Goal: Task Accomplishment & Management: Use online tool/utility

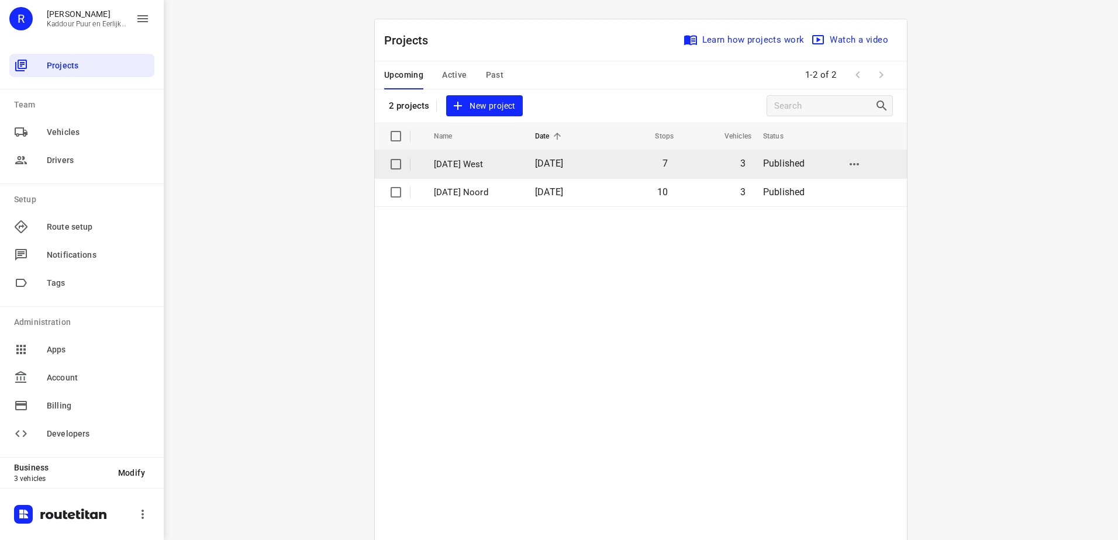
click at [506, 163] on p "[DATE] West" at bounding box center [476, 164] width 84 height 13
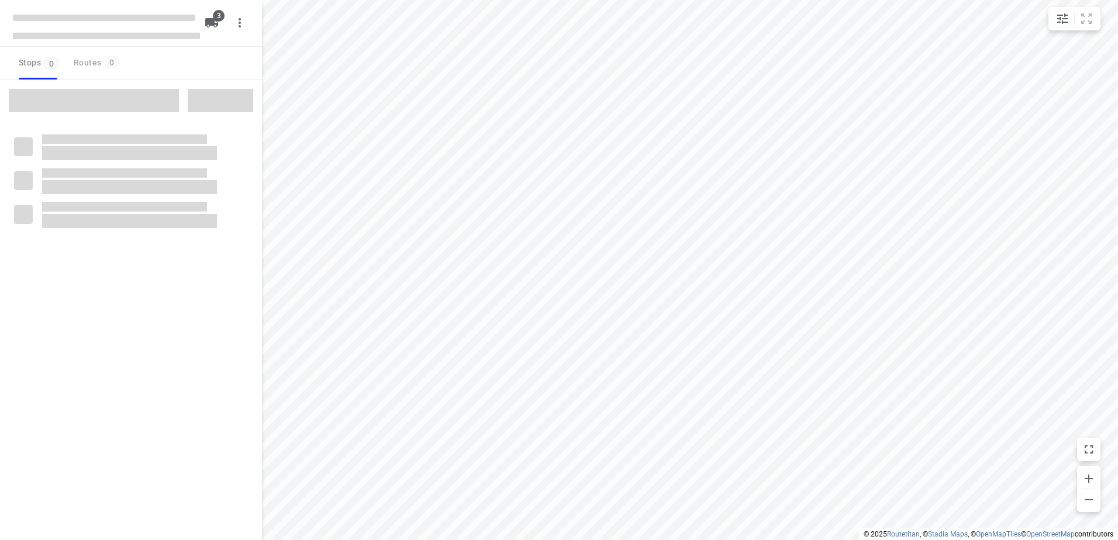
type input "distance"
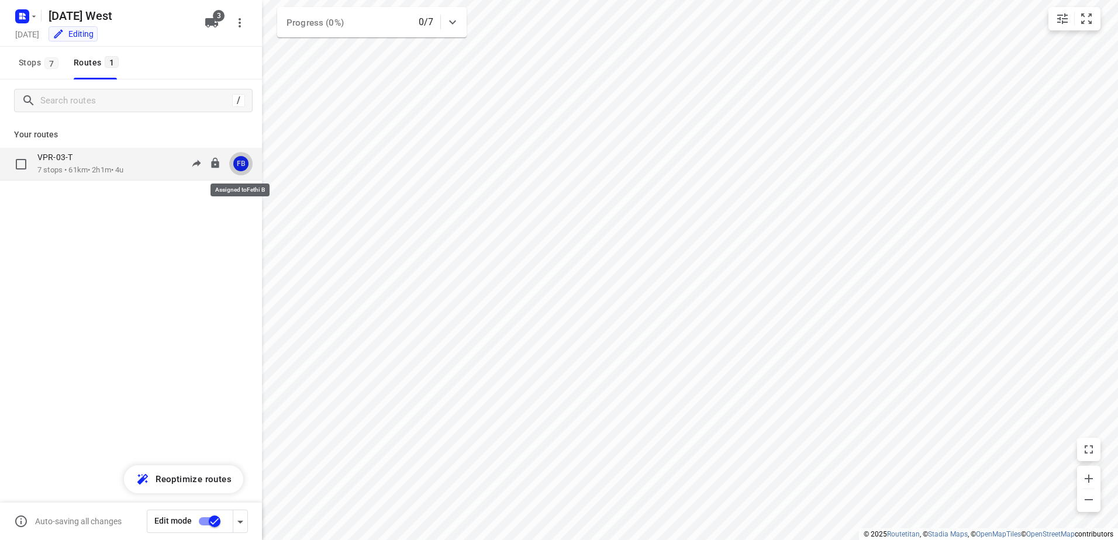
click at [241, 164] on div "FB" at bounding box center [240, 163] width 15 height 15
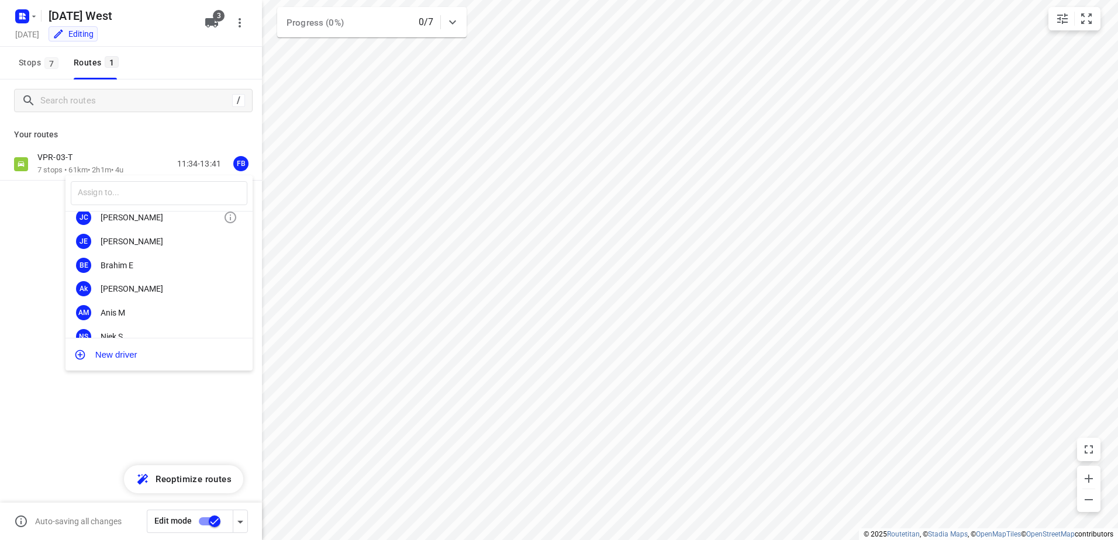
scroll to position [98, 0]
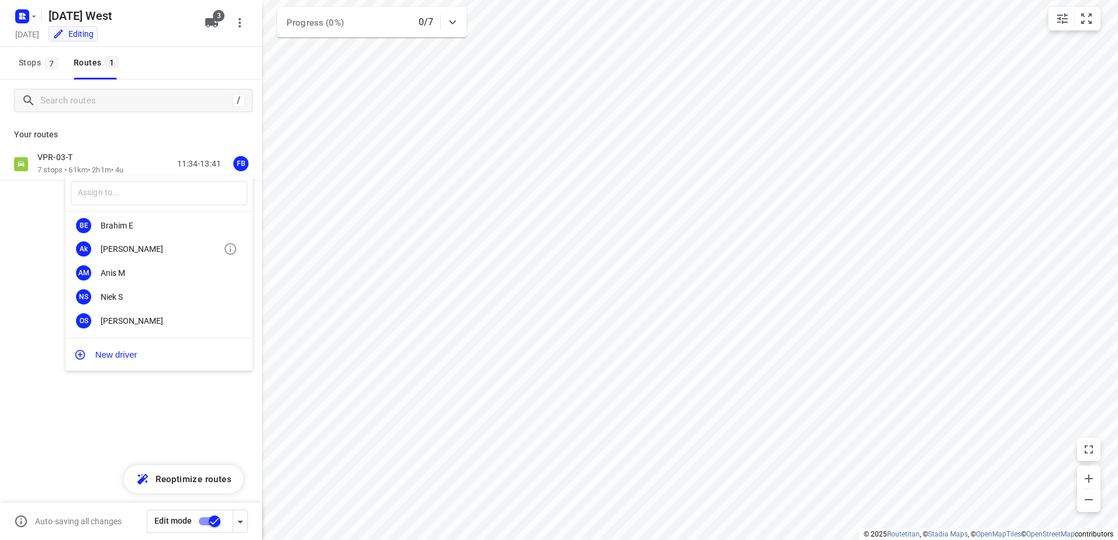
click at [141, 254] on div "[PERSON_NAME]" at bounding box center [159, 249] width 187 height 24
click at [19, 20] on rect "button" at bounding box center [22, 16] width 14 height 14
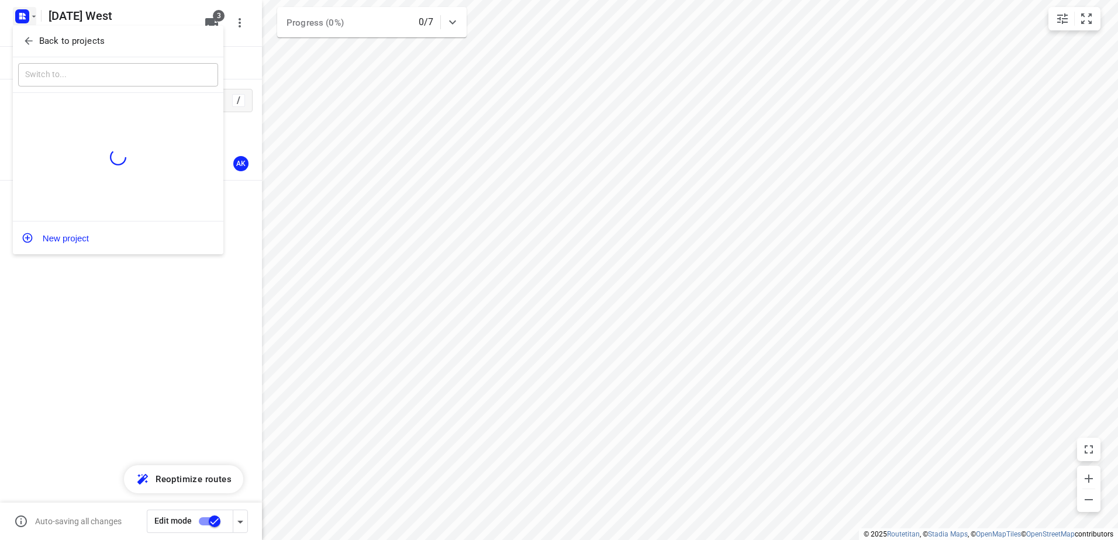
click at [30, 36] on icon "button" at bounding box center [29, 41] width 12 height 12
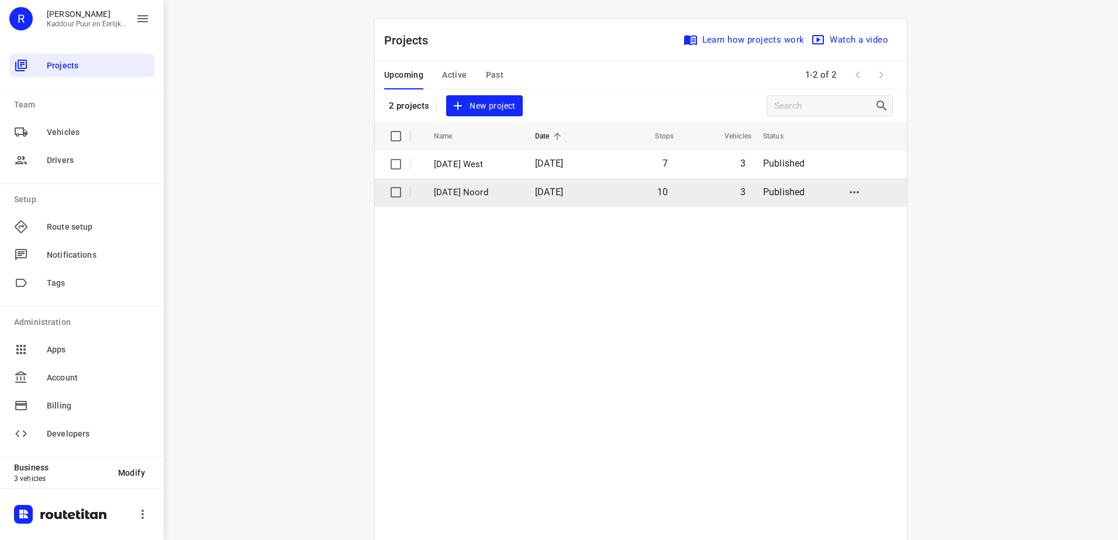
click at [560, 188] on span "[DATE]" at bounding box center [549, 192] width 28 height 11
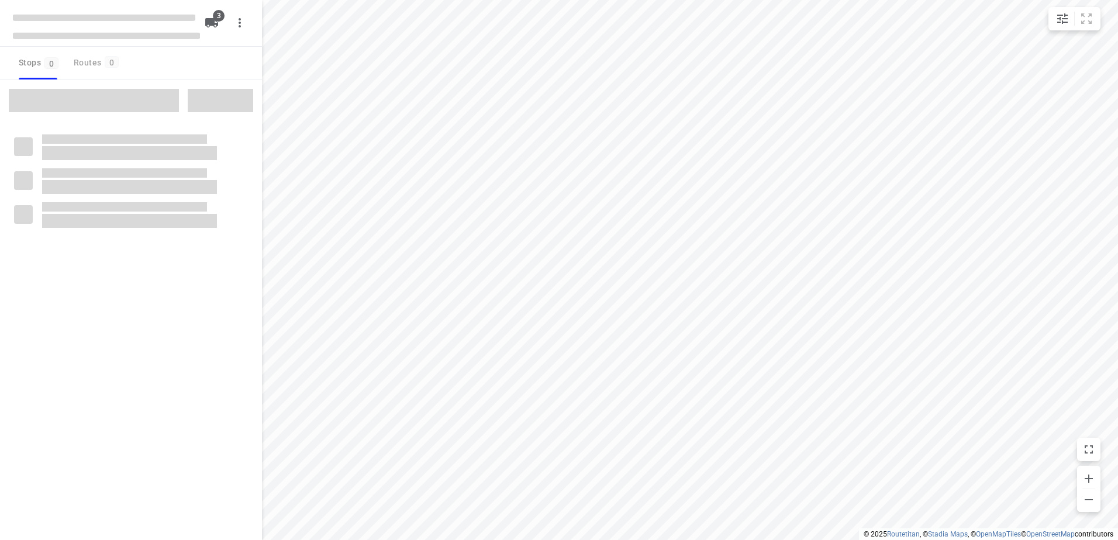
type input "distance"
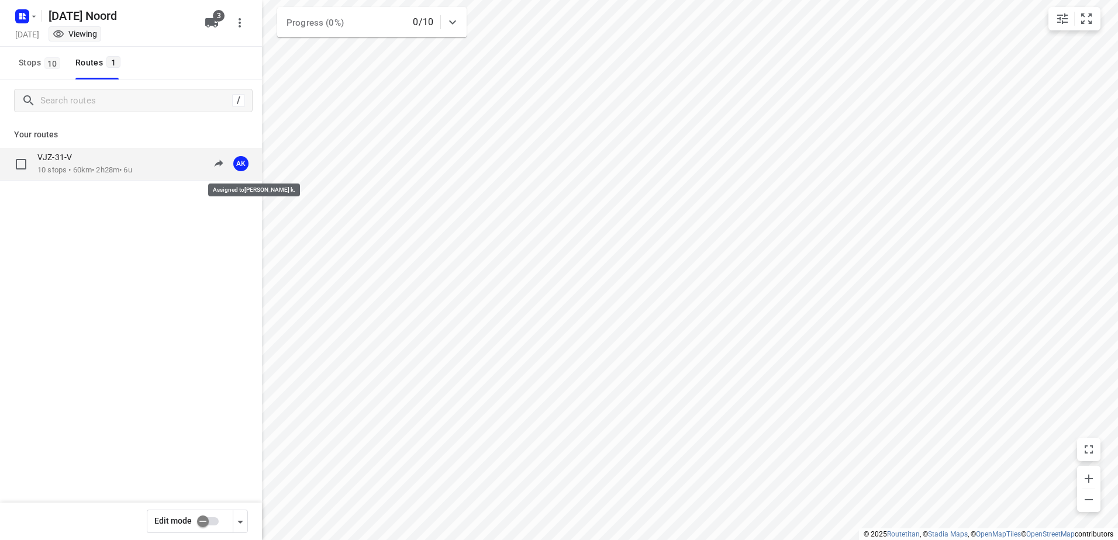
click at [239, 156] on span "AK" at bounding box center [240, 163] width 23 height 23
click at [240, 164] on span "AK" at bounding box center [240, 163] width 23 height 23
click at [213, 520] on input "checkbox" at bounding box center [203, 522] width 67 height 22
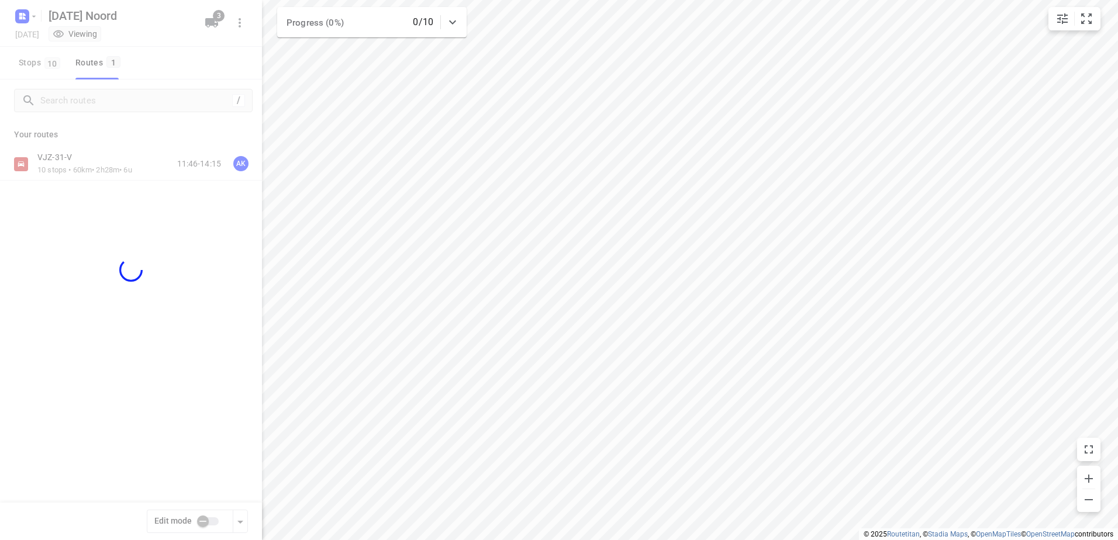
checkbox input "true"
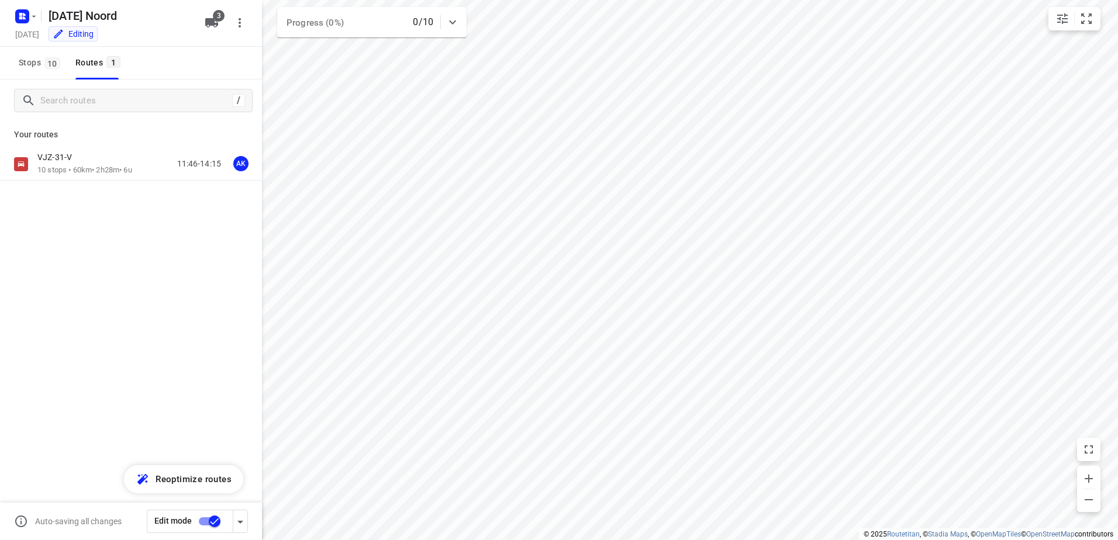
click at [241, 162] on div "AK" at bounding box center [240, 163] width 15 height 15
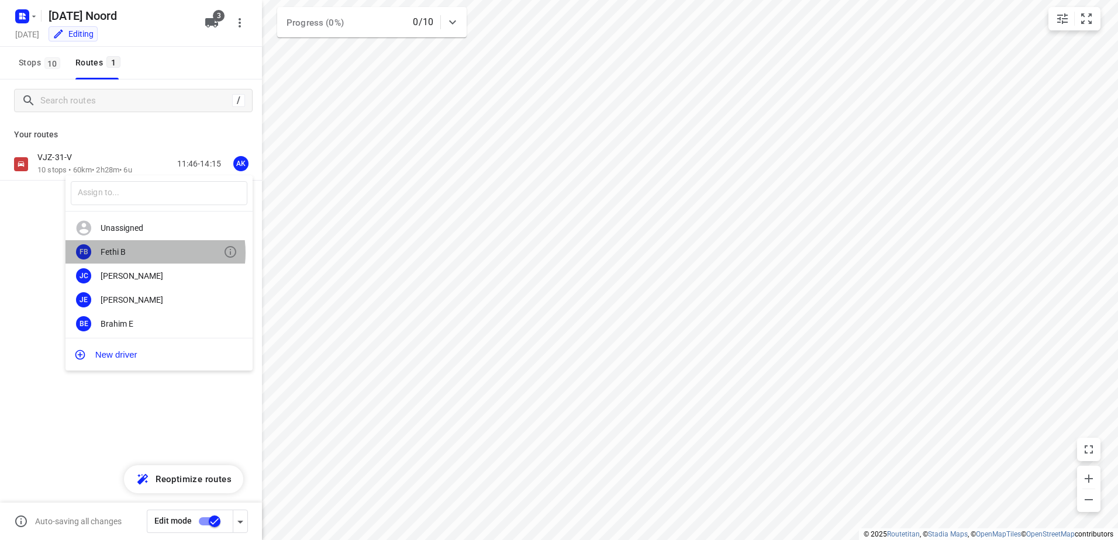
click at [144, 253] on div "Fethi B" at bounding box center [162, 251] width 123 height 9
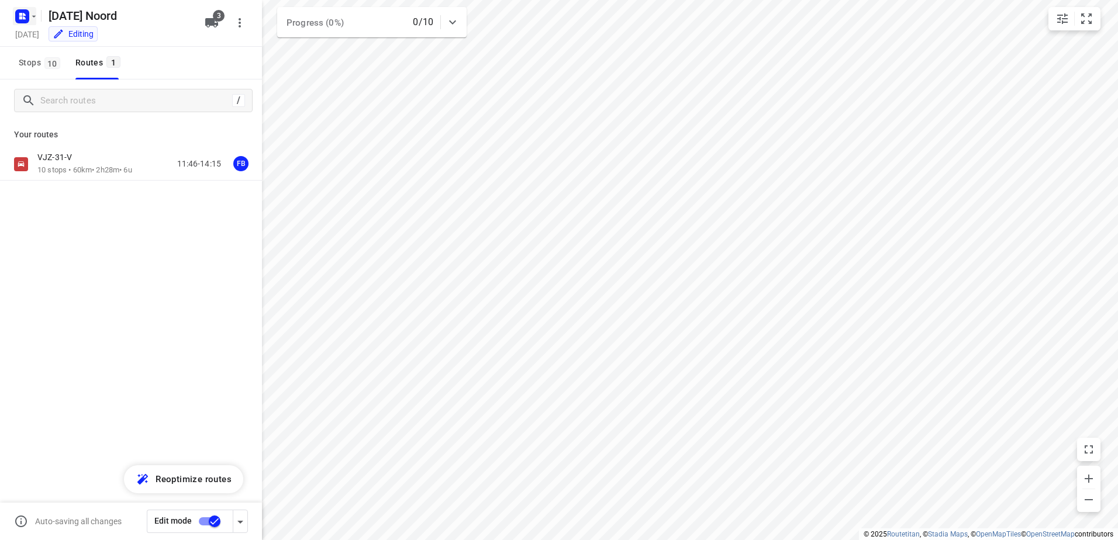
click at [21, 16] on icon "button" at bounding box center [20, 17] width 3 height 3
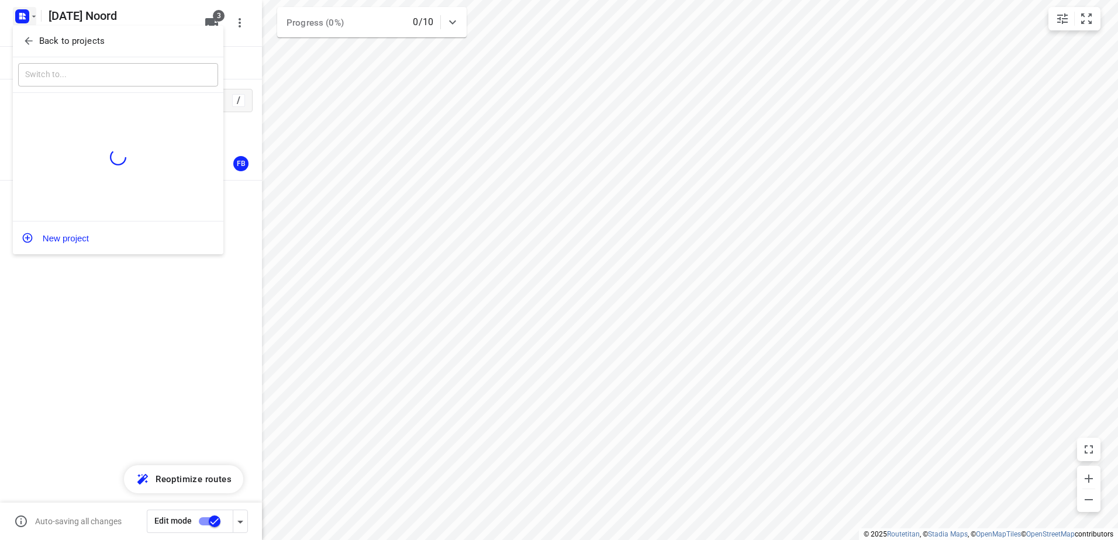
click at [33, 40] on icon "button" at bounding box center [29, 41] width 12 height 12
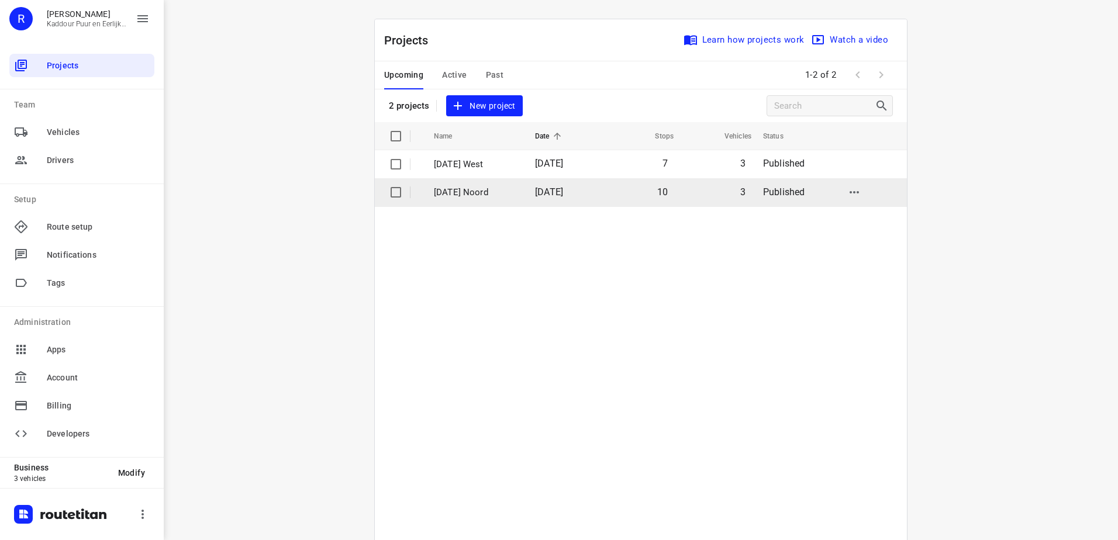
click at [492, 202] on td "[DATE] Noord" at bounding box center [474, 192] width 104 height 28
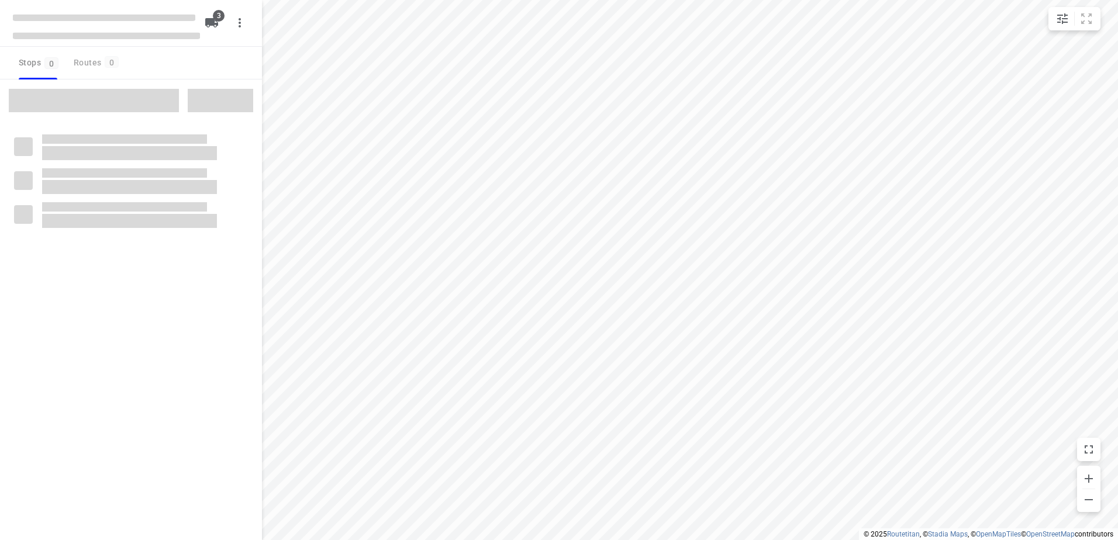
type input "distance"
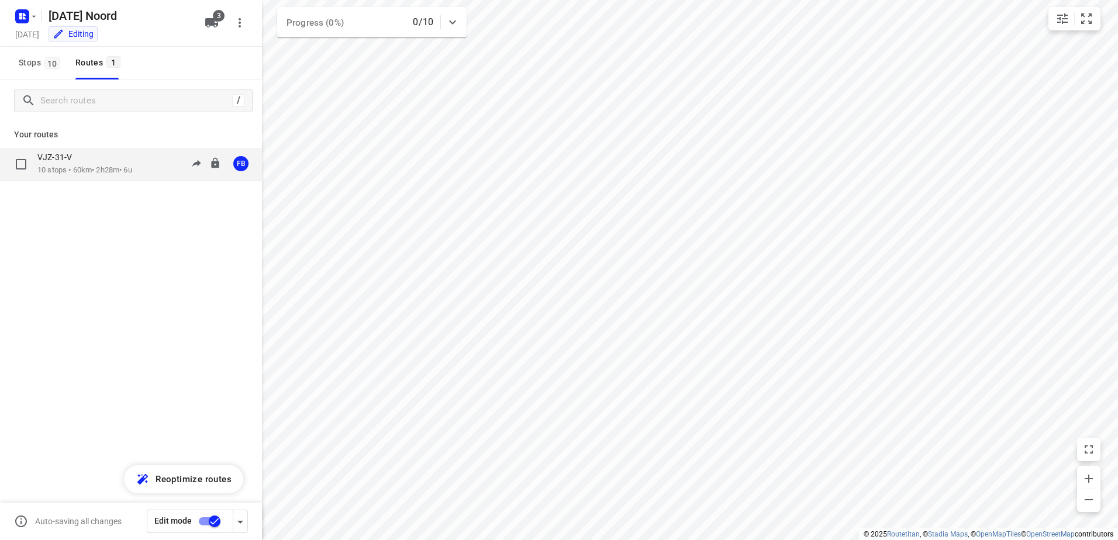
click at [132, 157] on div "VJZ-31-V" at bounding box center [84, 158] width 95 height 13
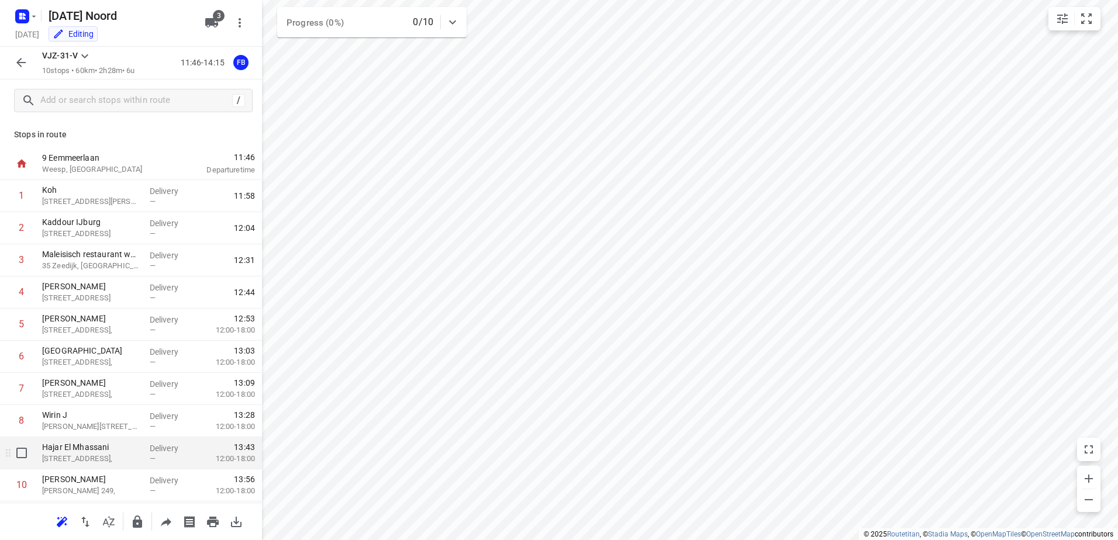
scroll to position [31, 0]
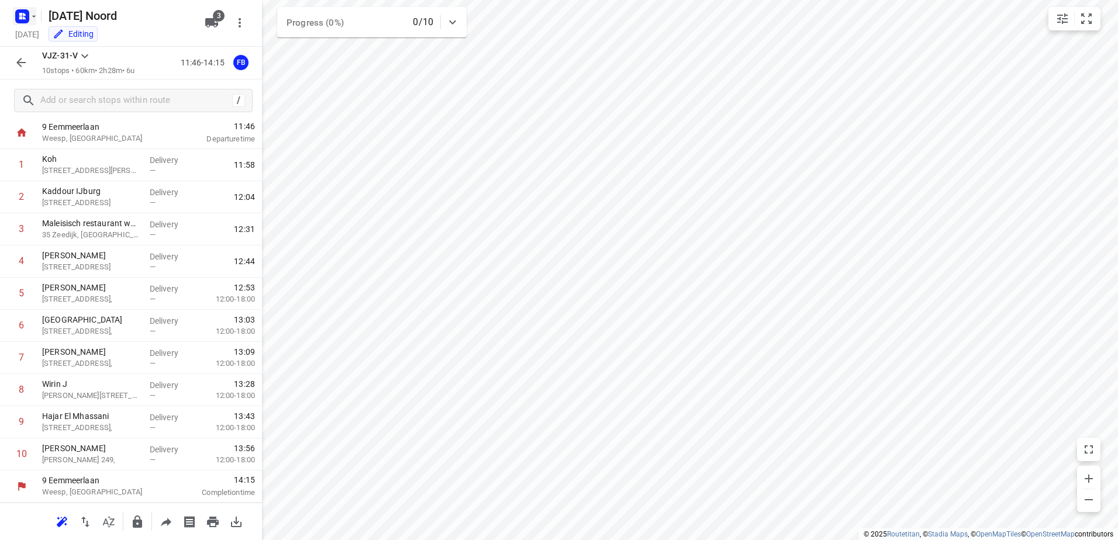
click at [20, 13] on icon "button" at bounding box center [20, 14] width 3 height 3
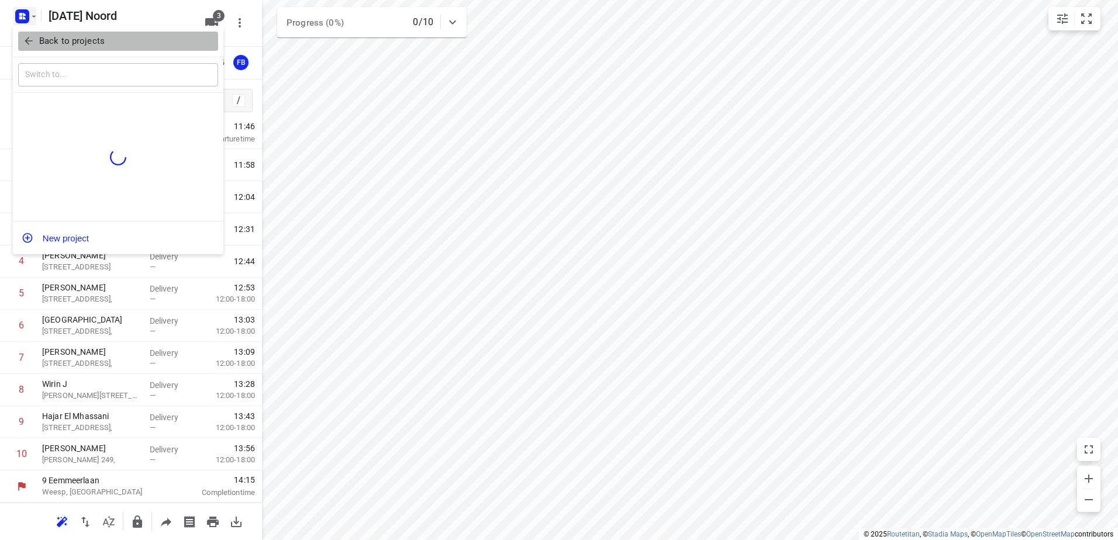
click at [29, 40] on icon "button" at bounding box center [29, 41] width 12 height 12
